Goal: Information Seeking & Learning: Learn about a topic

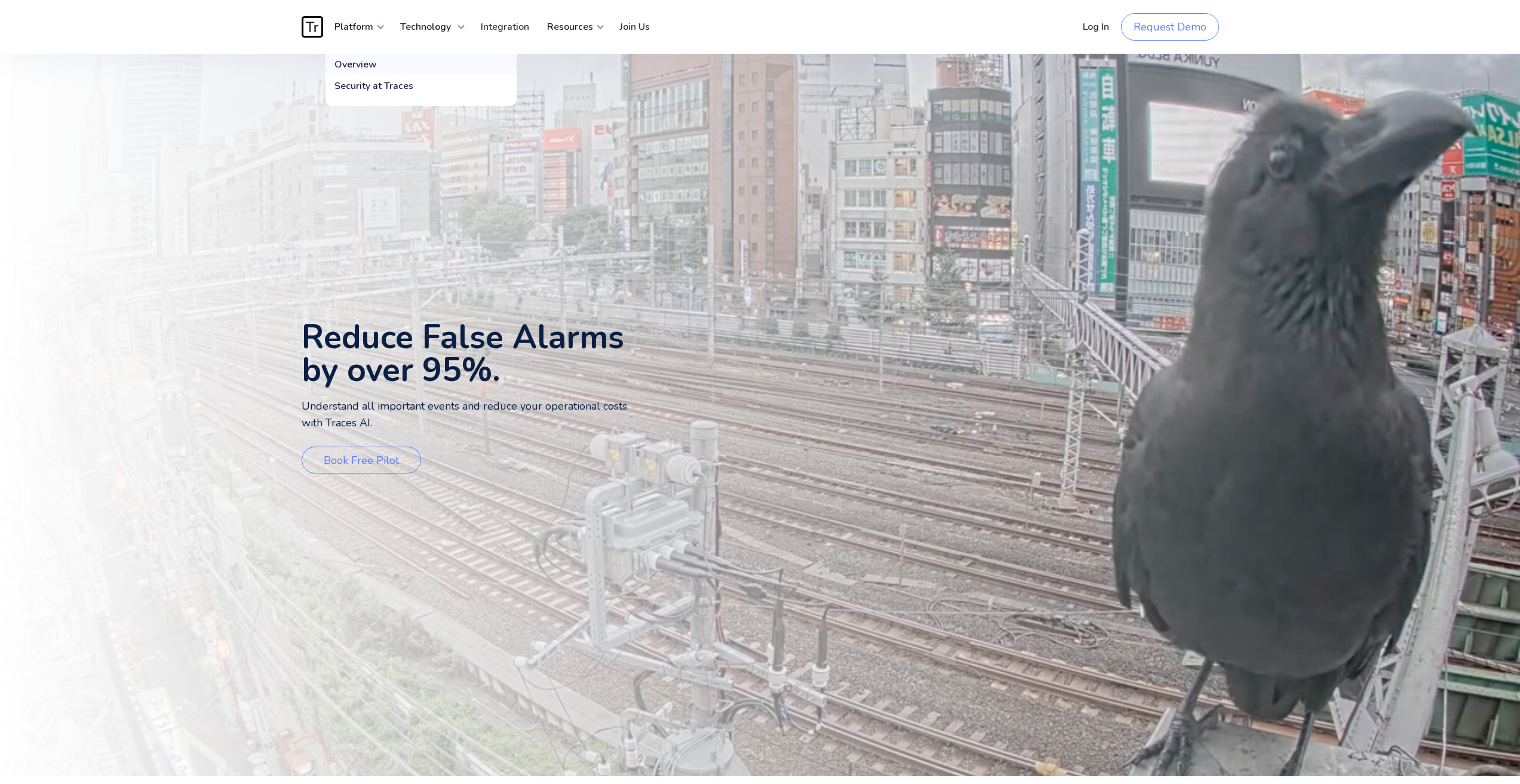
click at [358, 63] on div "Overview" at bounding box center [355, 65] width 42 height 12
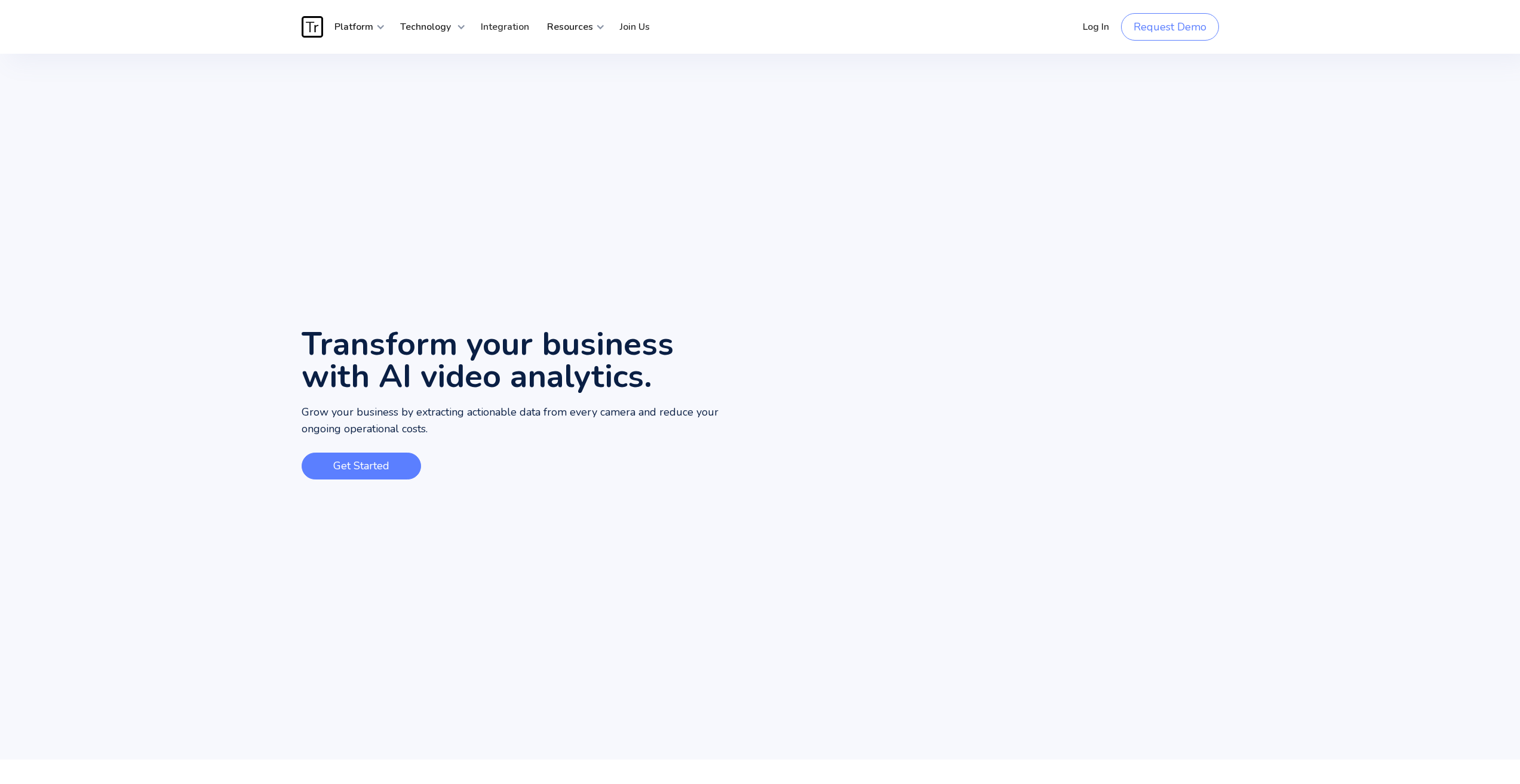
click at [364, 461] on link "Get Started" at bounding box center [361, 466] width 119 height 27
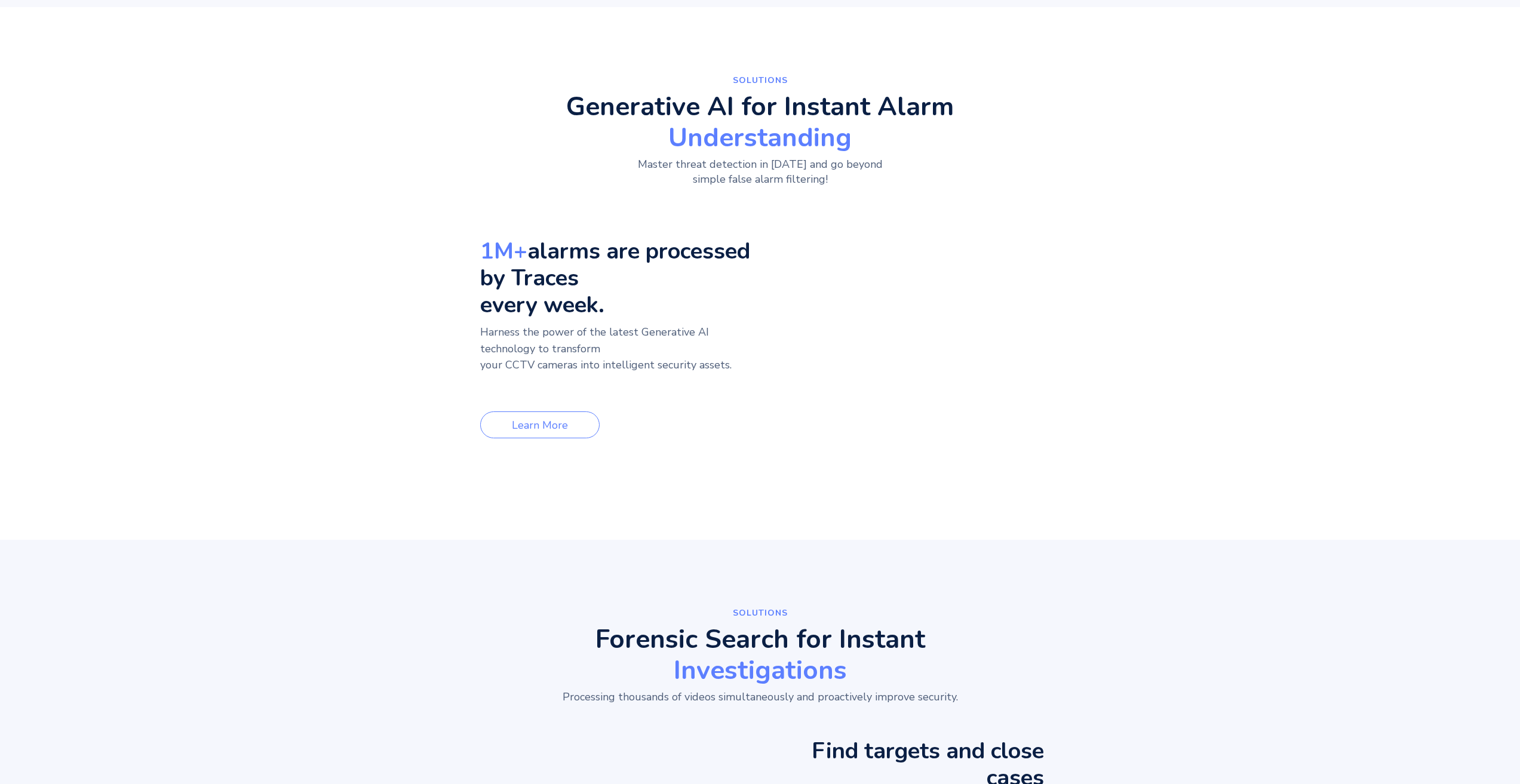
scroll to position [759, 0]
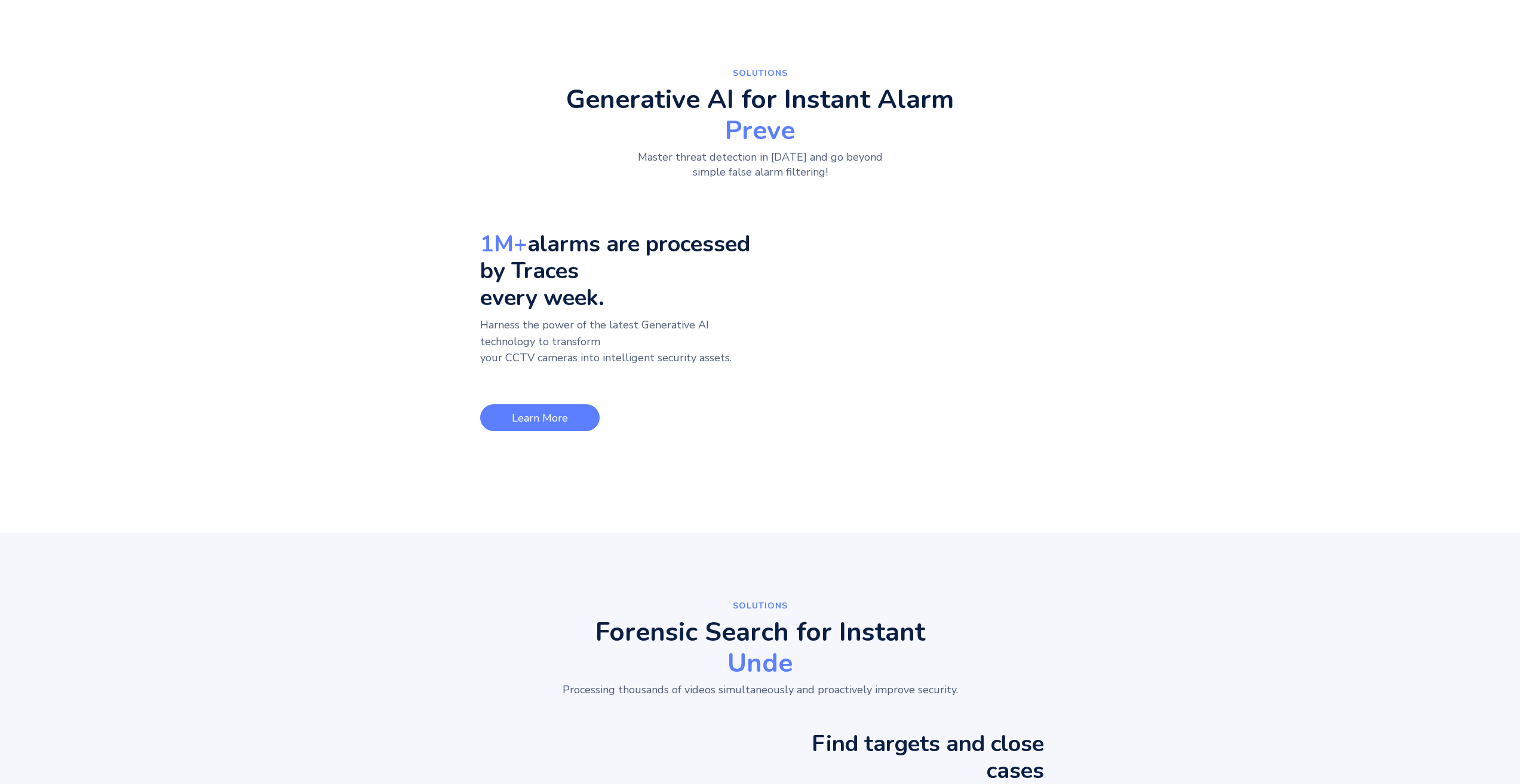
click at [480, 404] on link "Learn More" at bounding box center [539, 417] width 119 height 27
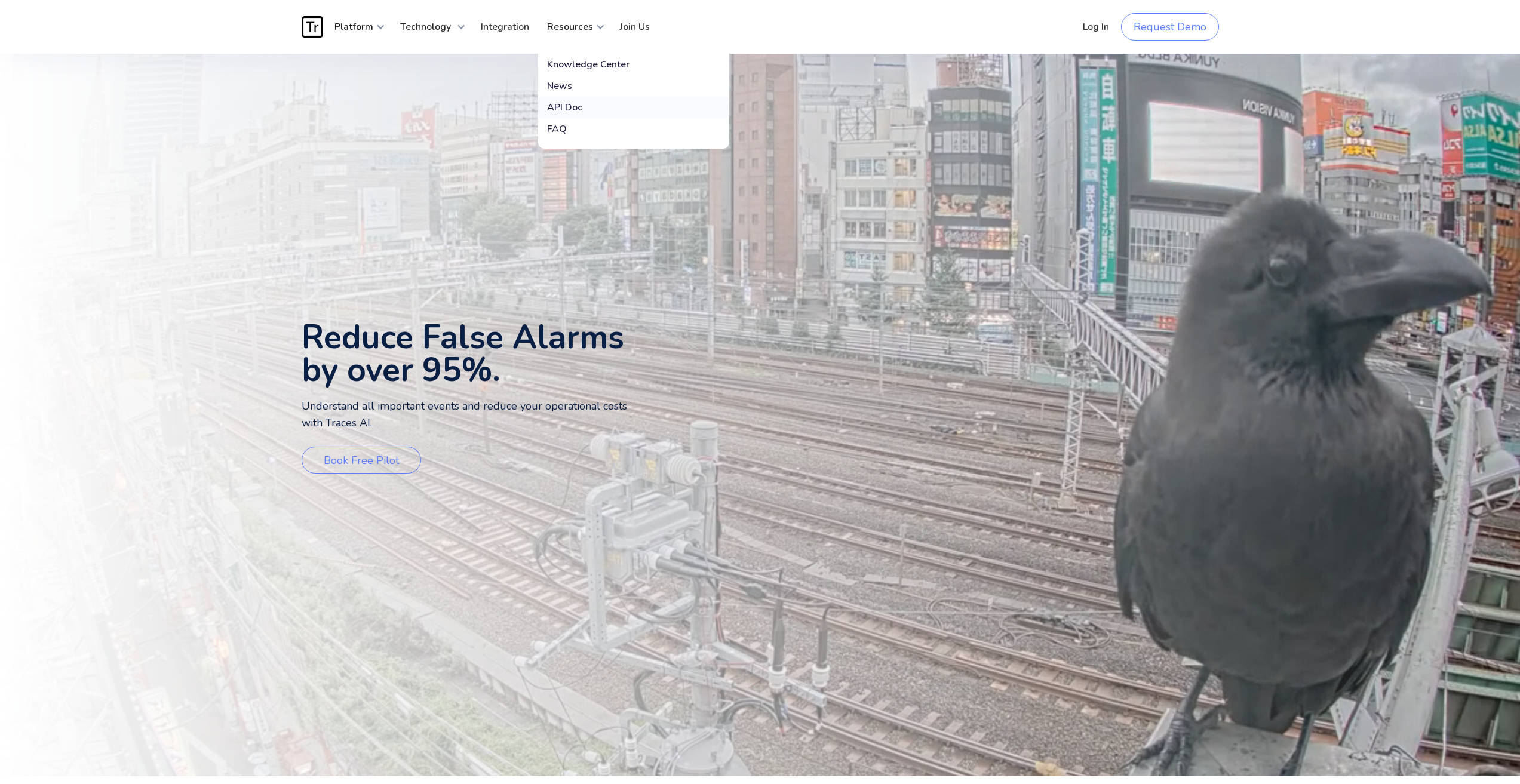
click at [573, 105] on div "API Doc" at bounding box center [565, 108] width 35 height 12
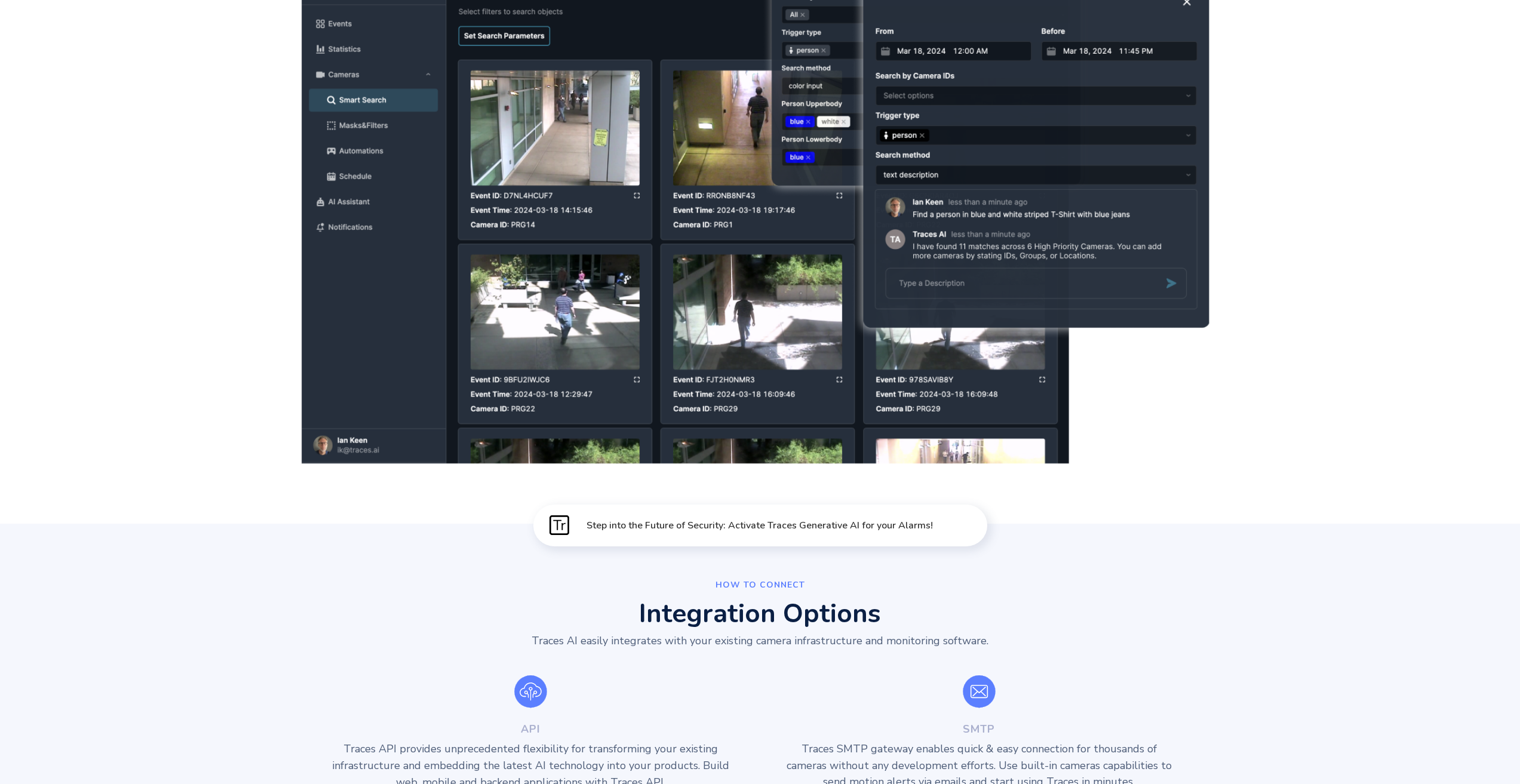
scroll to position [3347, 0]
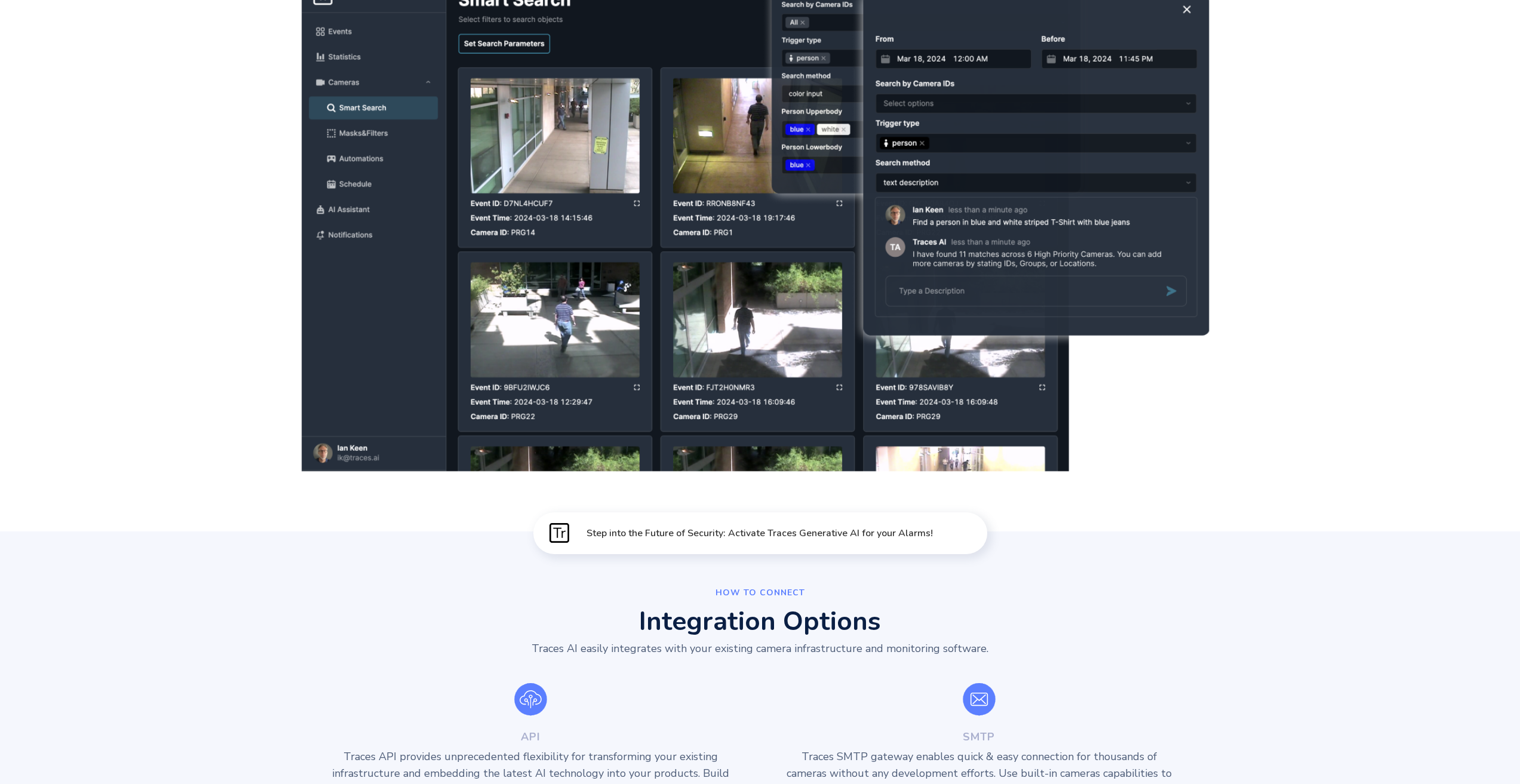
click at [748, 600] on p "How to Connect" at bounding box center [760, 592] width 89 height 15
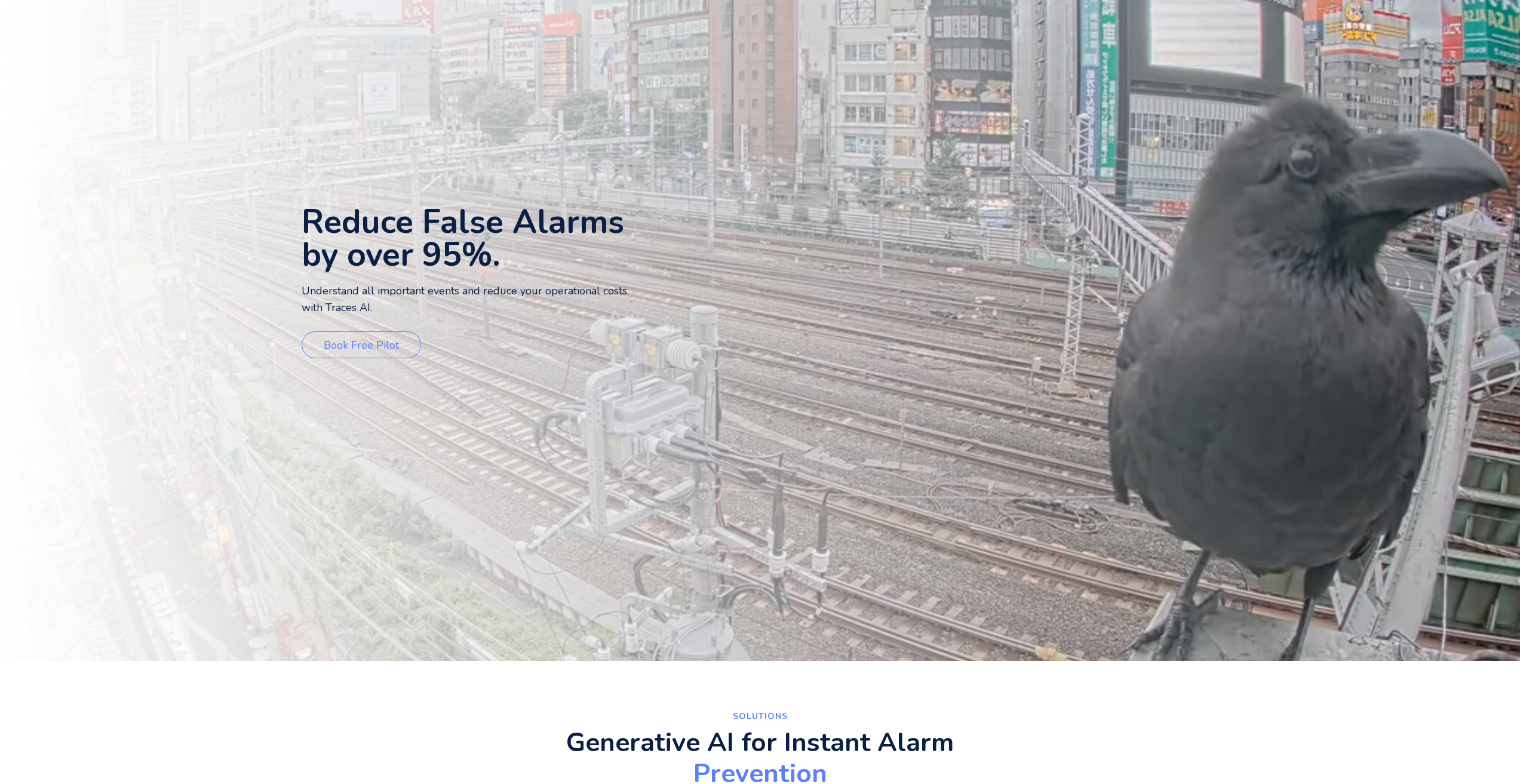
scroll to position [0, 0]
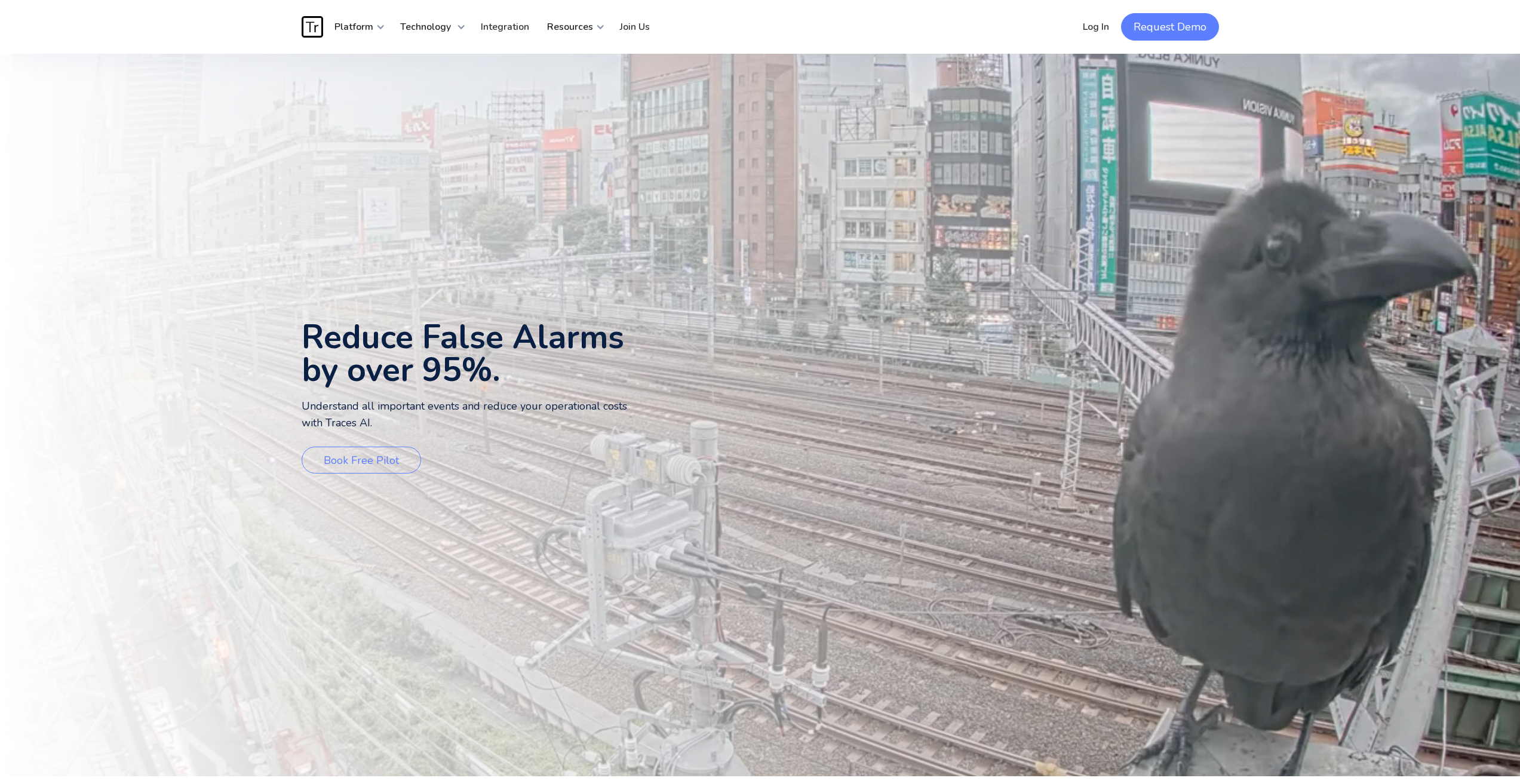
click at [1165, 22] on link "Request Demo" at bounding box center [1170, 26] width 98 height 27
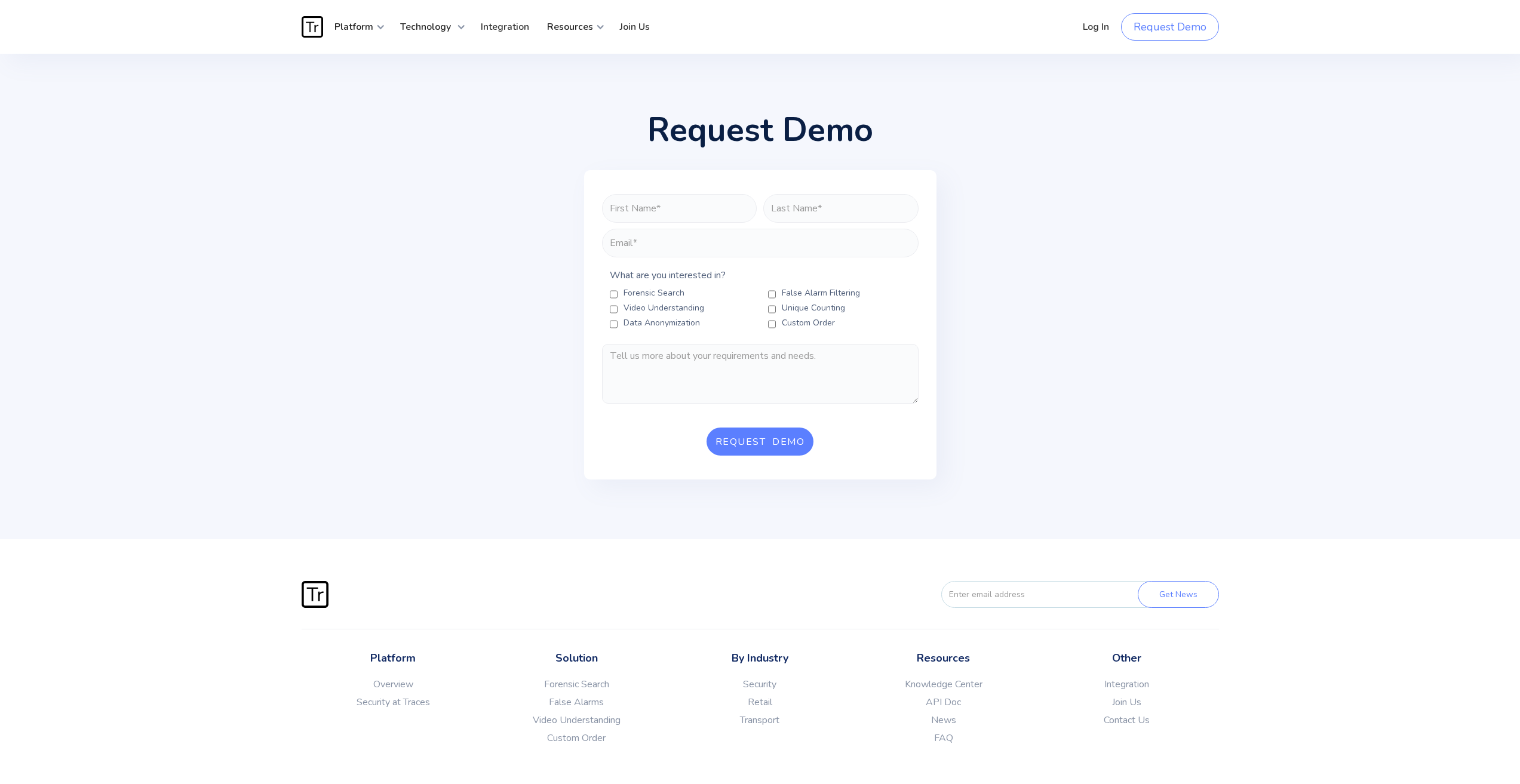
scroll to position [74, 0]
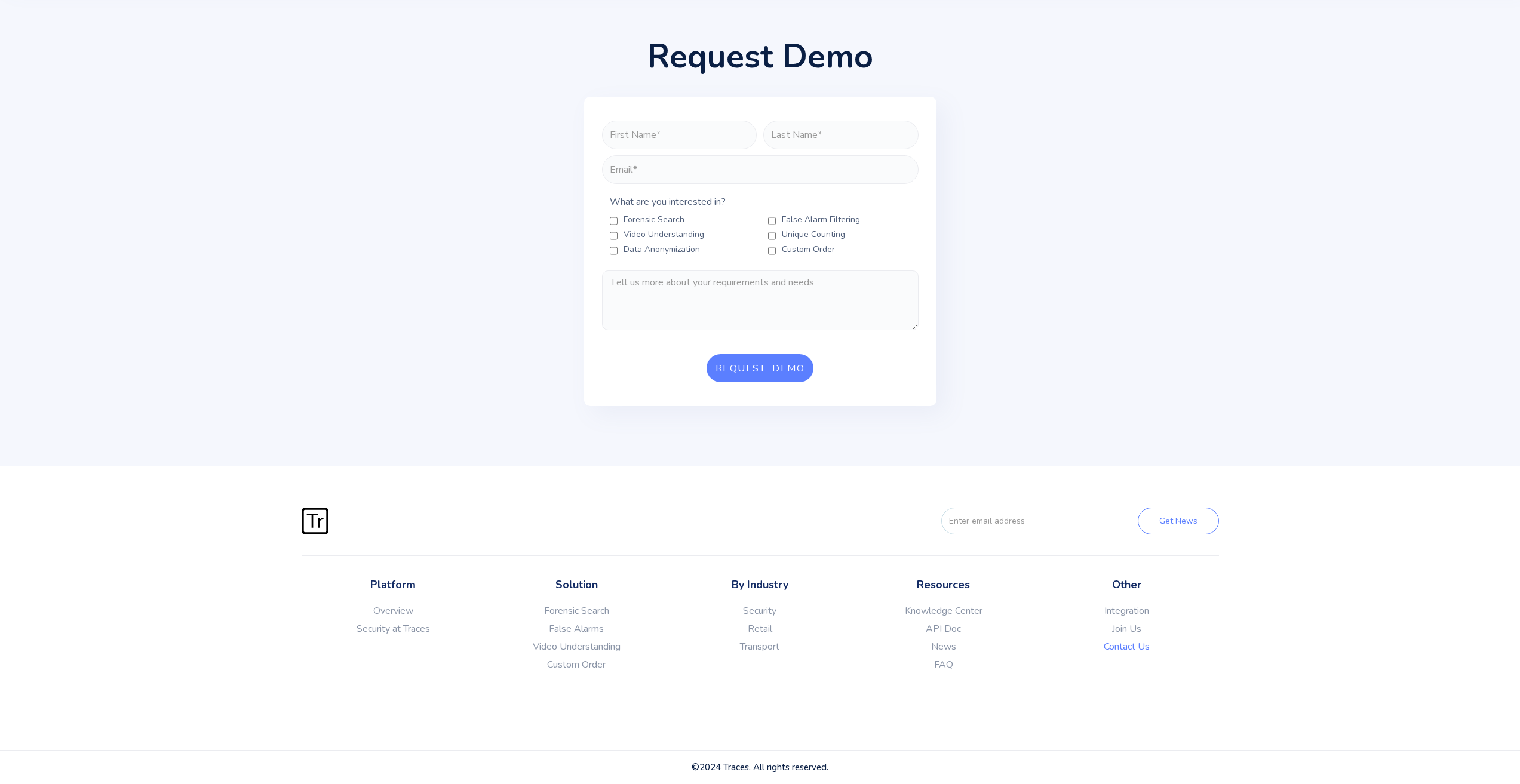
click at [1118, 650] on link "Contact Us" at bounding box center [1126, 647] width 183 height 12
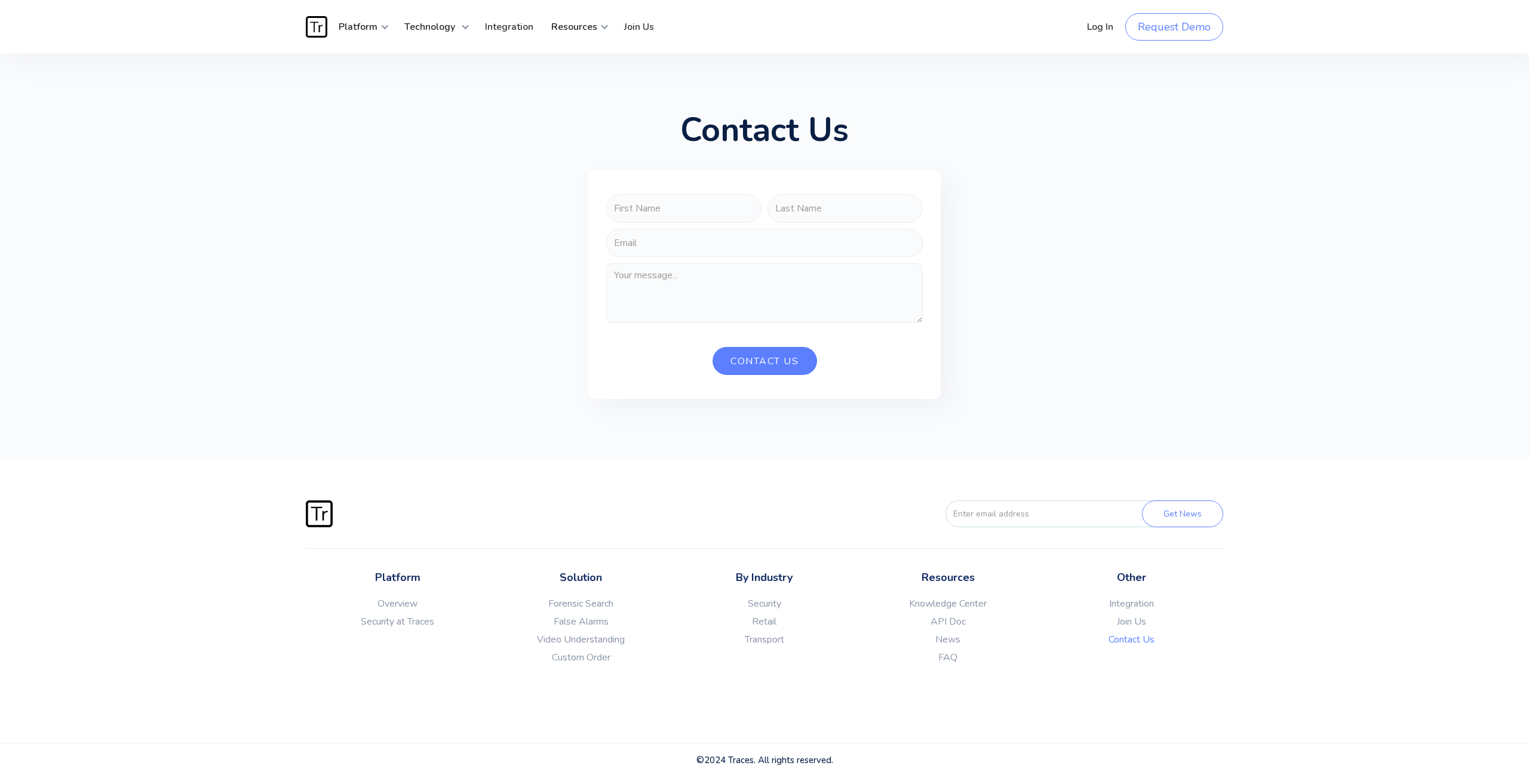
click at [1132, 640] on link "Contact Us" at bounding box center [1132, 639] width 183 height 12
click at [392, 604] on link "Overview" at bounding box center [397, 604] width 183 height 12
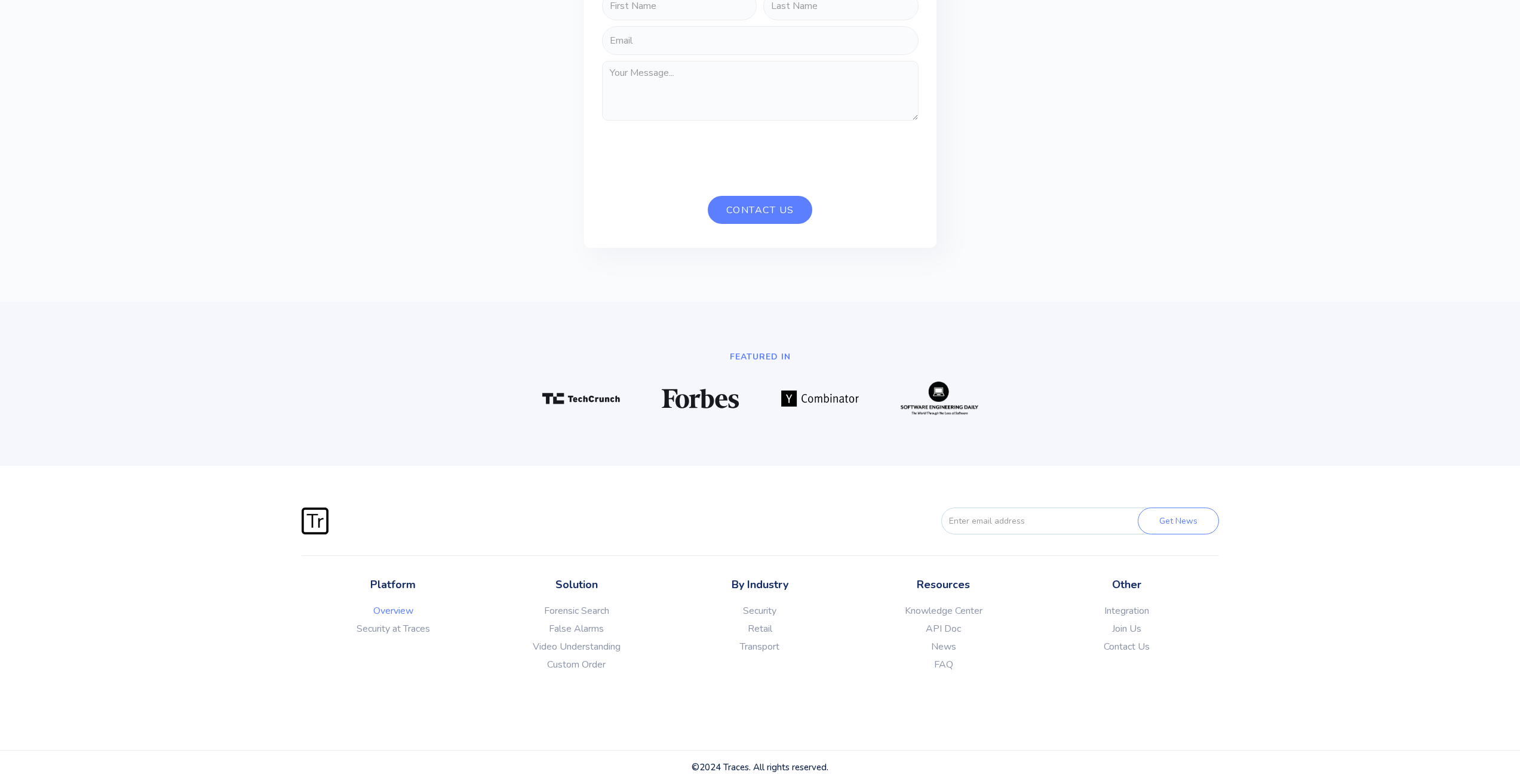
scroll to position [3312, 0]
click at [1131, 613] on link "Integration" at bounding box center [1126, 611] width 183 height 12
